Goal: Task Accomplishment & Management: Manage account settings

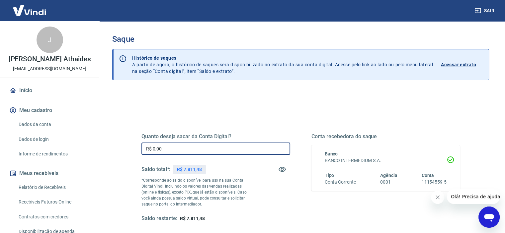
drag, startPoint x: 181, startPoint y: 151, endPoint x: 91, endPoint y: 159, distance: 90.4
click at [102, 158] on div "Saque Histórico de saques A partir de agora, o histórico de saques será disponi…" at bounding box center [300, 150] width 409 height 259
drag, startPoint x: 167, startPoint y: 145, endPoint x: 101, endPoint y: 147, distance: 66.5
click at [100, 147] on div "Saque Histórico de saques A partir de agora, o histórico de saques será disponi…" at bounding box center [300, 150] width 409 height 259
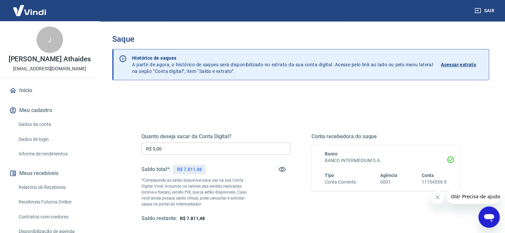
click at [187, 151] on input "R$ 0,00" at bounding box center [215, 149] width 149 height 12
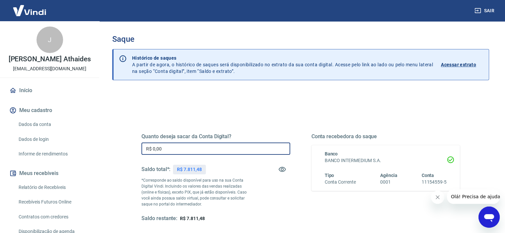
drag, startPoint x: 187, startPoint y: 151, endPoint x: 94, endPoint y: 152, distance: 93.0
click at [99, 152] on div "Sair J João Antonio Wielens Athaides jthaides@gmail.com Início Meu cadastro Dad…" at bounding box center [252, 116] width 505 height 233
drag, startPoint x: 133, startPoint y: 149, endPoint x: 125, endPoint y: 144, distance: 9.6
click at [112, 147] on div "Quanto deseja sacar da Conta Digital? R$ 0,00 ​ Saldo total*: R$ 7.811,48 *Corr…" at bounding box center [300, 209] width 377 height 237
paste input "text"
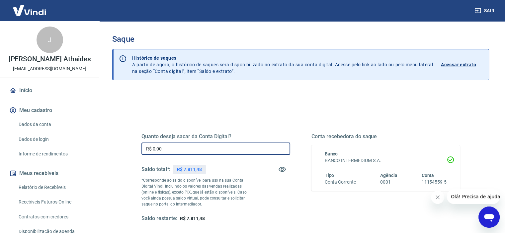
drag, startPoint x: 158, startPoint y: 148, endPoint x: 146, endPoint y: 147, distance: 12.0
click at [146, 147] on input "R$ 0,00" at bounding box center [215, 149] width 149 height 12
paste input "text"
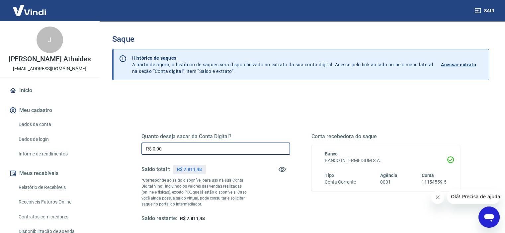
paste input "text"
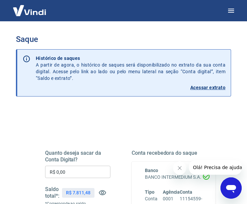
click at [82, 167] on input "R$ 0,00" at bounding box center [77, 171] width 65 height 12
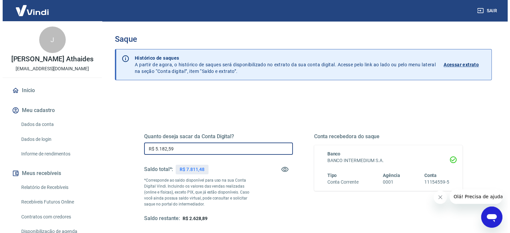
scroll to position [33, 0]
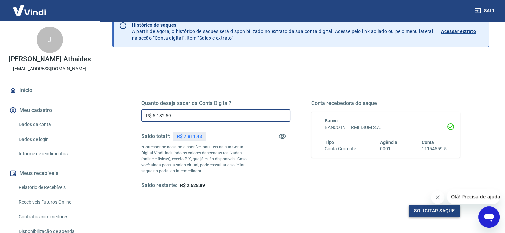
type input "R$ 5.182,59"
click at [424, 211] on button "Solicitar saque" at bounding box center [434, 211] width 51 height 12
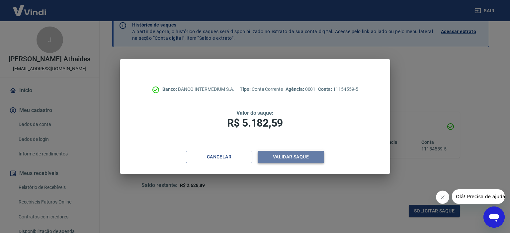
click at [302, 162] on button "Validar saque" at bounding box center [291, 157] width 66 height 12
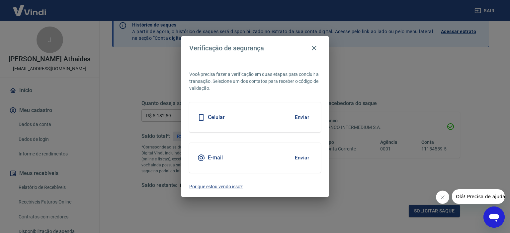
click at [313, 156] on div "E-mail Enviar" at bounding box center [255, 158] width 132 height 30
click at [304, 161] on button "Enviar" at bounding box center [302, 158] width 22 height 14
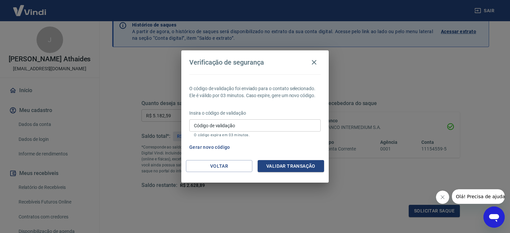
click at [281, 129] on input "Código de validação" at bounding box center [255, 126] width 132 height 12
paste input "424442"
type input "424442"
click at [306, 166] on button "Validar transação" at bounding box center [291, 166] width 66 height 12
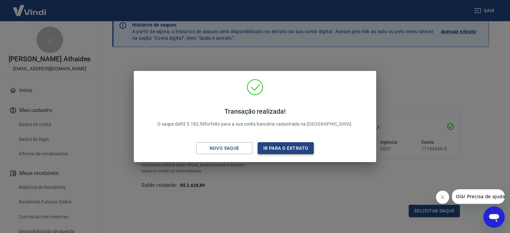
click at [282, 149] on button "Ir para o extrato" at bounding box center [286, 148] width 56 height 12
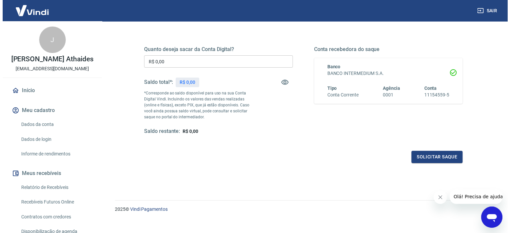
scroll to position [94, 0]
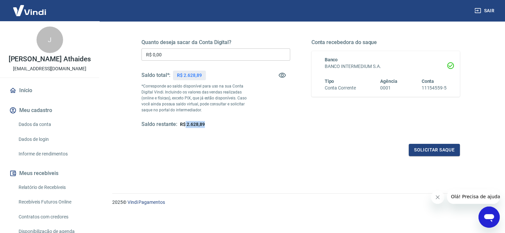
drag, startPoint x: 186, startPoint y: 125, endPoint x: 208, endPoint y: 126, distance: 22.0
click at [208, 126] on div "Saldo restante: R$ 2.628,89" at bounding box center [215, 124] width 149 height 7
copy span "2.628,89"
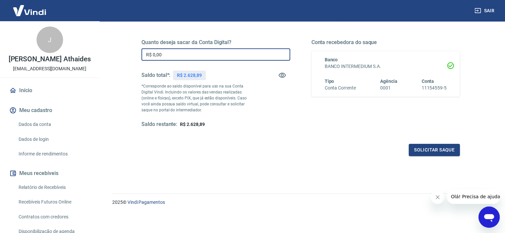
click at [164, 60] on input "R$ 0,00" at bounding box center [215, 54] width 149 height 12
paste input "text"
drag, startPoint x: 176, startPoint y: 58, endPoint x: 124, endPoint y: 57, distance: 52.2
click at [125, 57] on div "Quanto deseja sacar da Conta Digital? R$ 0,00 ​ Saldo total*: R$ 2.628,89 *Corr…" at bounding box center [300, 115] width 377 height 237
paste input "2.628,89"
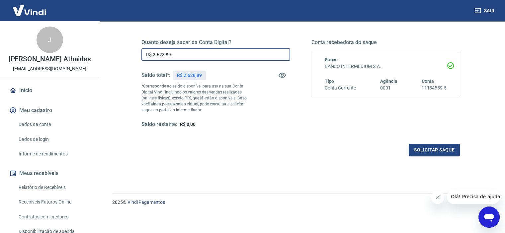
type input "R$ 2.628,89"
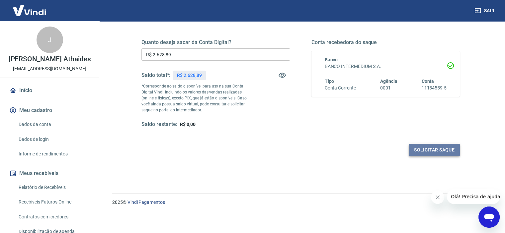
click at [432, 152] on button "Solicitar saque" at bounding box center [434, 150] width 51 height 12
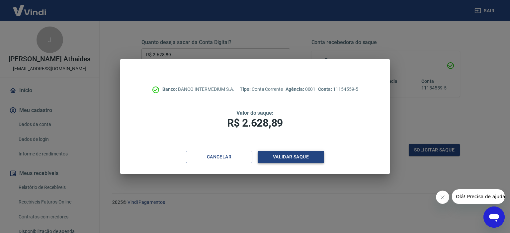
click at [293, 152] on button "Validar saque" at bounding box center [291, 157] width 66 height 12
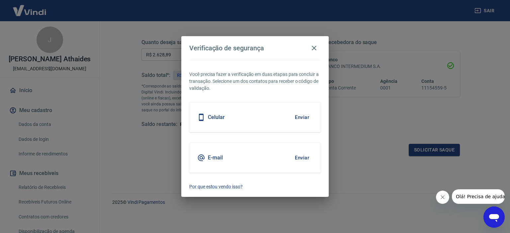
click at [306, 163] on button "Enviar" at bounding box center [302, 158] width 22 height 14
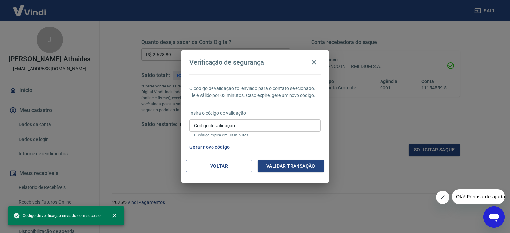
click at [233, 124] on input "Código de validação" at bounding box center [255, 126] width 132 height 12
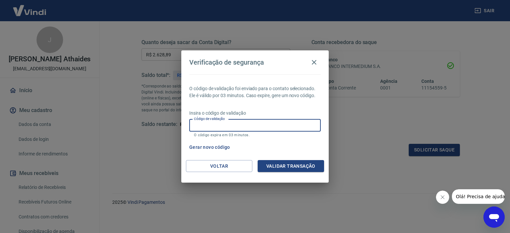
paste input "415979"
type input "415979"
click at [300, 169] on button "Validar transação" at bounding box center [291, 166] width 66 height 12
